Goal: Find contact information: Find contact information

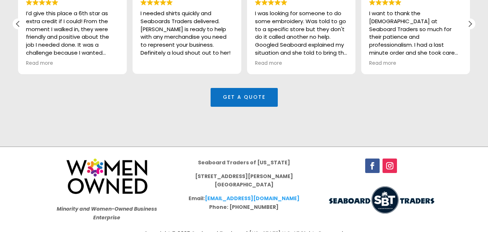
scroll to position [2114, 0]
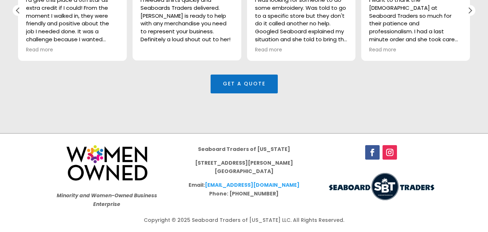
drag, startPoint x: 310, startPoint y: 188, endPoint x: 240, endPoint y: 187, distance: 70.1
click at [241, 187] on div "Minority and Women-Owned Business Enterprise Seaboard Traders of [US_STATE] [ST…" at bounding box center [244, 175] width 390 height 81
click at [269, 196] on p "Email: [EMAIL_ADDRESS][DOMAIN_NAME] Phone: [PHONE_NUMBER]" at bounding box center [244, 189] width 116 height 17
drag, startPoint x: 294, startPoint y: 178, endPoint x: 216, endPoint y: 180, distance: 78.0
click at [216, 180] on p "[STREET_ADDRESS][PERSON_NAME]" at bounding box center [244, 170] width 116 height 22
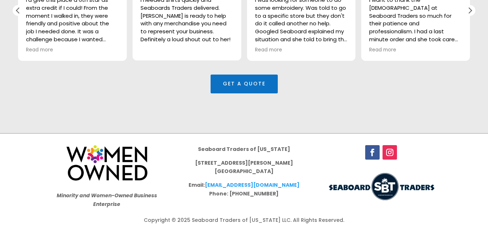
drag, startPoint x: 213, startPoint y: 183, endPoint x: 317, endPoint y: 185, distance: 104.8
click at [317, 185] on div "Minority and Women-Owned Business Enterprise Seaboard Traders of [US_STATE] [ST…" at bounding box center [244, 175] width 390 height 81
click at [304, 193] on div "Minority and Women-Owned Business Enterprise Seaboard Traders of [US_STATE] [ST…" at bounding box center [244, 175] width 390 height 81
drag, startPoint x: 213, startPoint y: 183, endPoint x: 294, endPoint y: 182, distance: 81.3
click at [294, 182] on p "Email: [EMAIL_ADDRESS][DOMAIN_NAME] Phone: [PHONE_NUMBER]" at bounding box center [244, 189] width 116 height 17
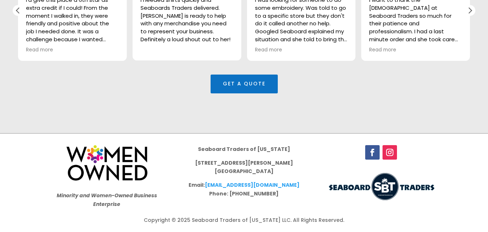
copy p "[EMAIL_ADDRESS][DOMAIN_NAME]"
